Goal: Find specific page/section: Find specific page/section

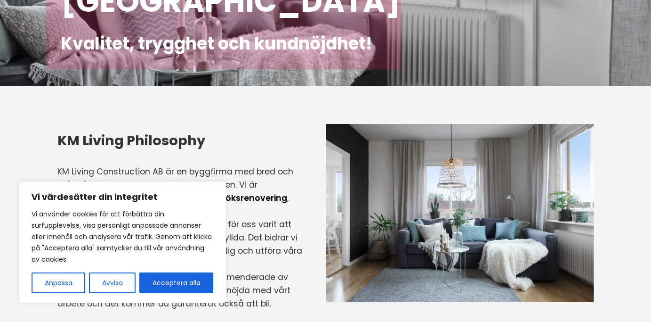
scroll to position [189, 0]
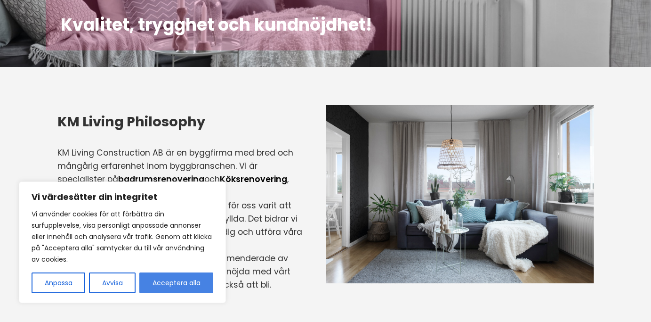
click at [182, 281] on button "Acceptera alla" at bounding box center [176, 282] width 74 height 21
checkbox input "true"
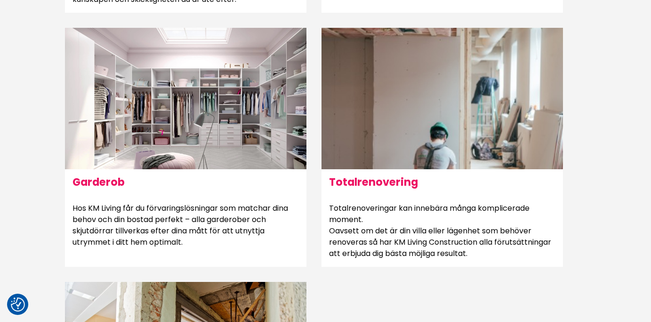
scroll to position [799, 0]
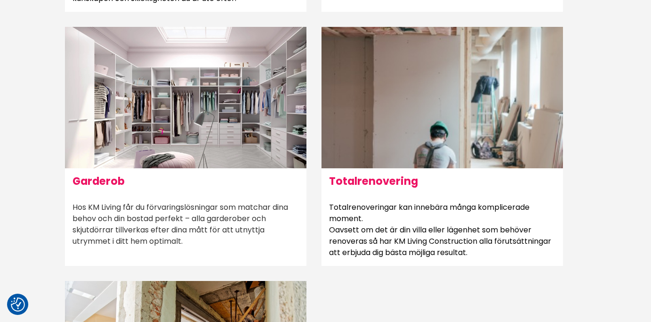
click at [183, 161] on div at bounding box center [186, 97] width 242 height 141
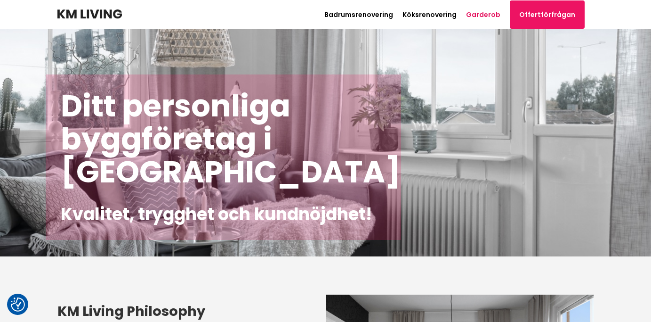
click at [484, 12] on link "Garderob" at bounding box center [483, 14] width 34 height 9
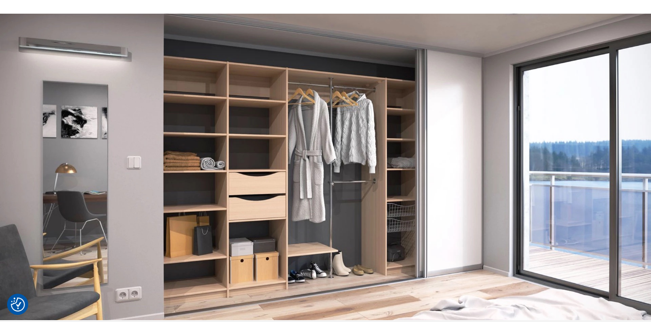
scroll to position [297, 0]
